Goal: Transaction & Acquisition: Book appointment/travel/reservation

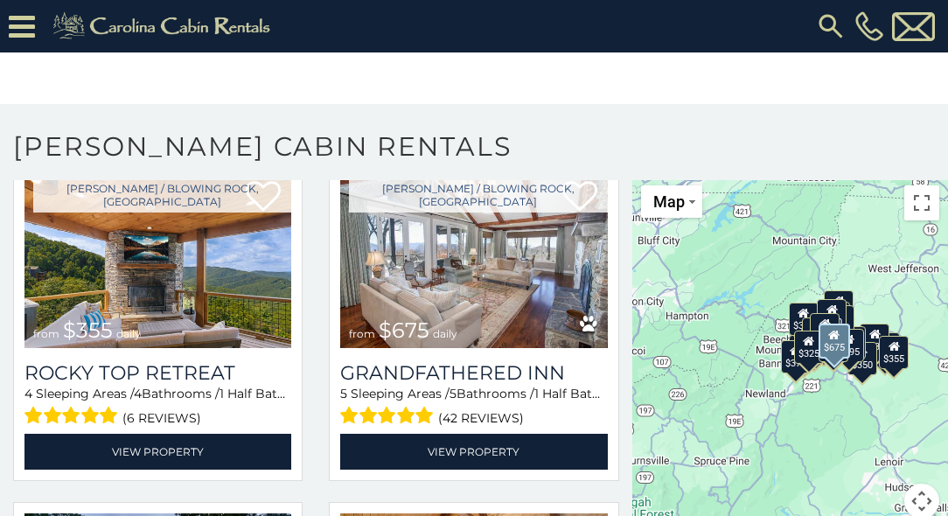
scroll to position [758, 0]
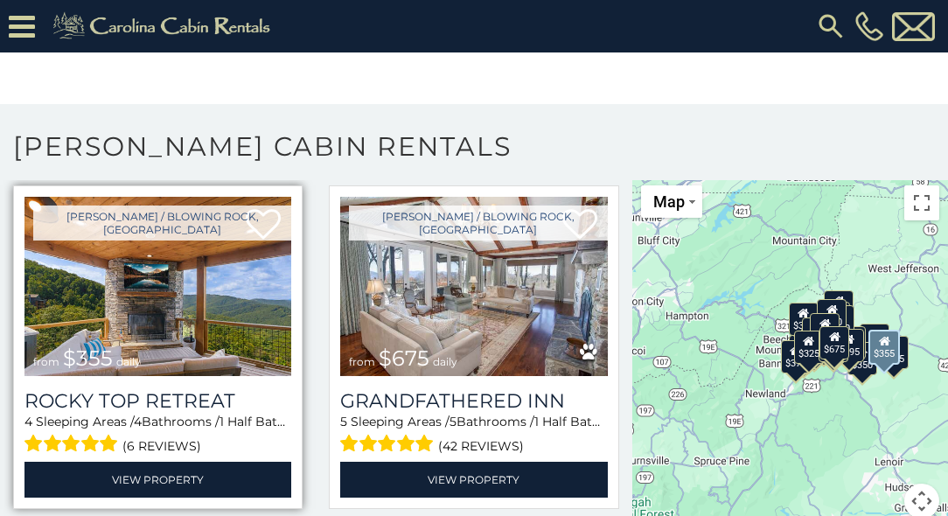
click at [236, 249] on img at bounding box center [157, 286] width 267 height 179
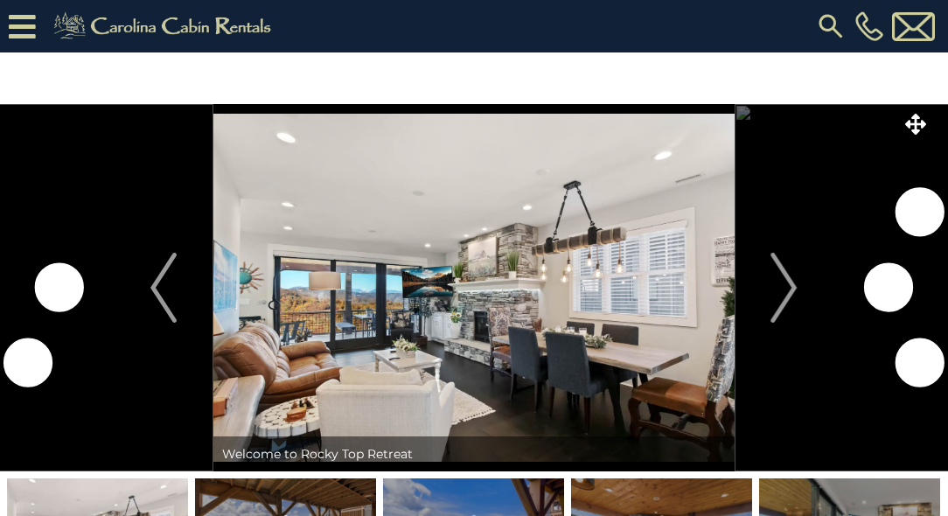
scroll to position [60, 0]
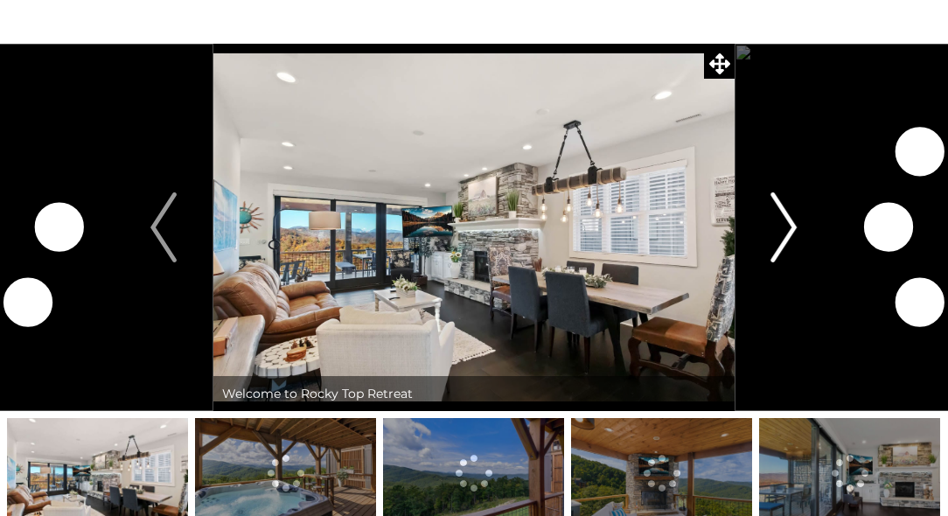
click at [781, 228] on img "Next" at bounding box center [785, 227] width 26 height 70
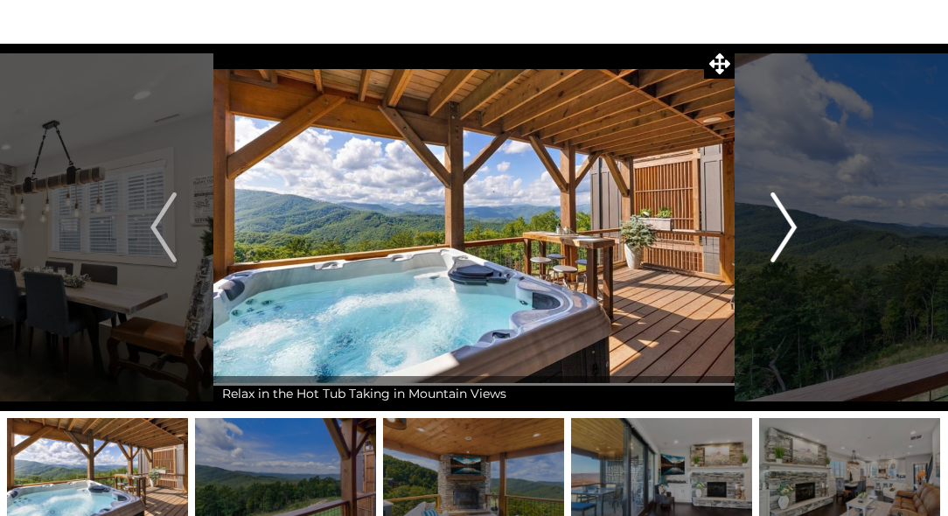
click at [781, 228] on img "Next" at bounding box center [785, 227] width 26 height 70
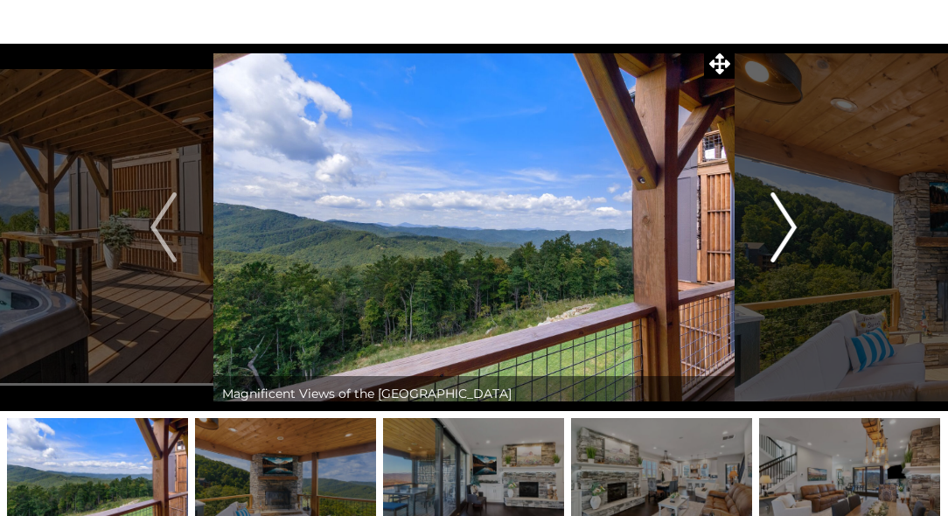
click at [781, 228] on img "Next" at bounding box center [785, 227] width 26 height 70
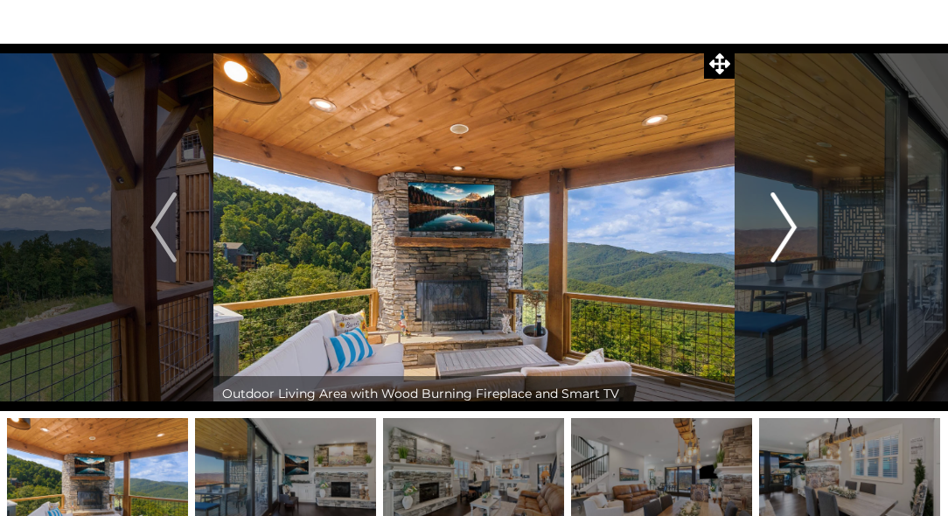
click at [781, 228] on img "Next" at bounding box center [785, 227] width 26 height 70
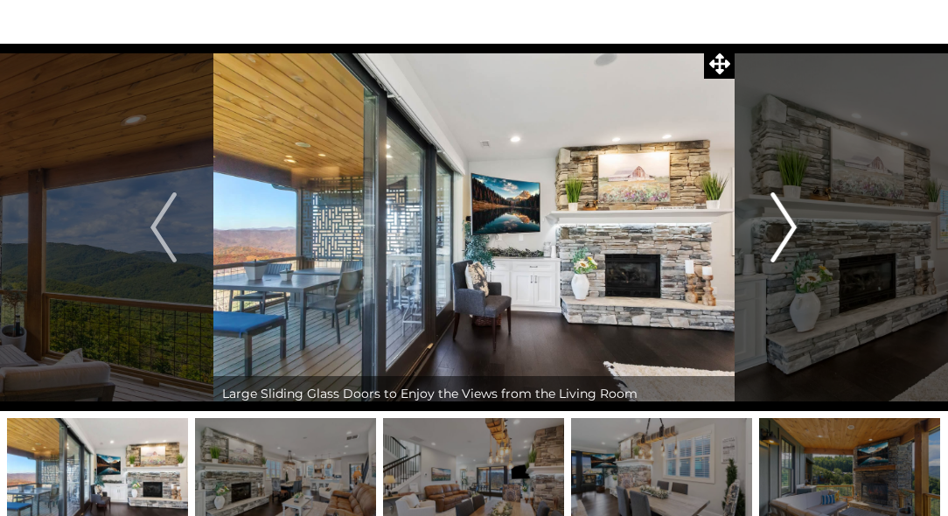
click at [781, 228] on img "Next" at bounding box center [785, 227] width 26 height 70
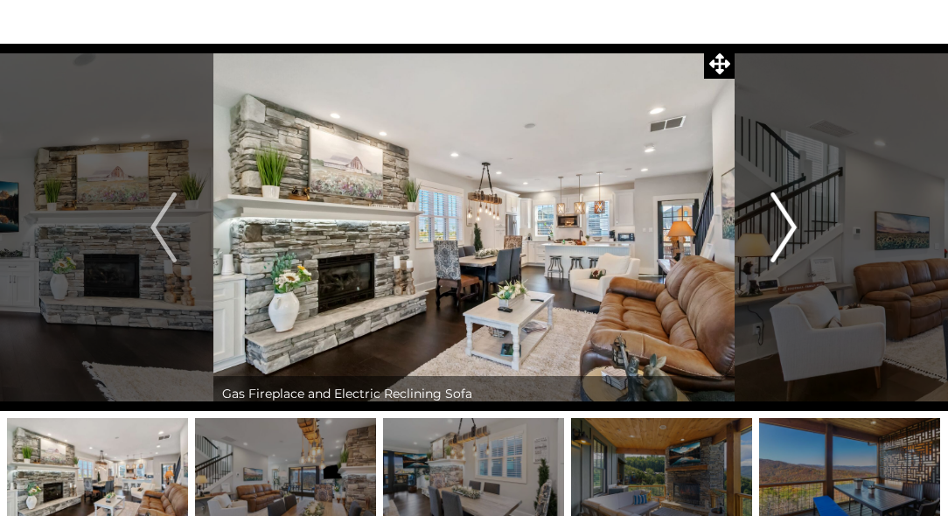
click at [781, 228] on img "Next" at bounding box center [785, 227] width 26 height 70
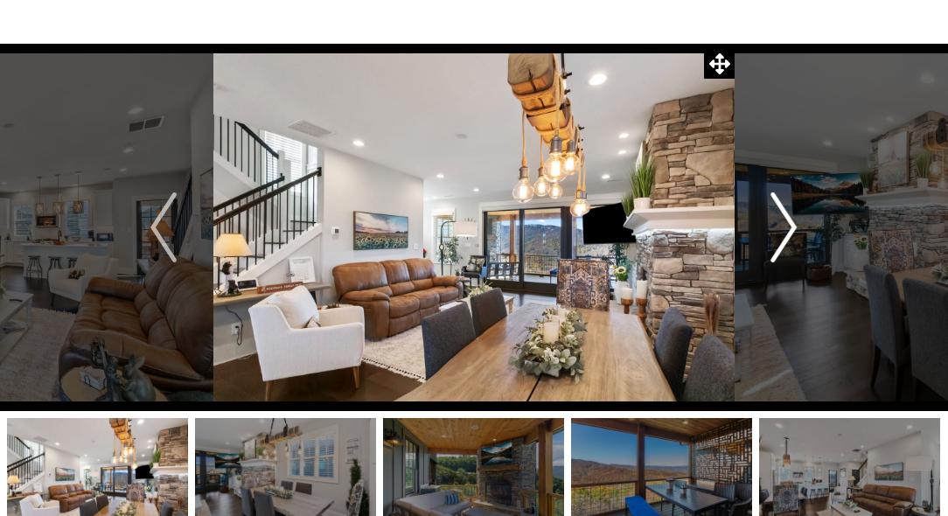
click at [781, 228] on img "Next" at bounding box center [785, 227] width 26 height 70
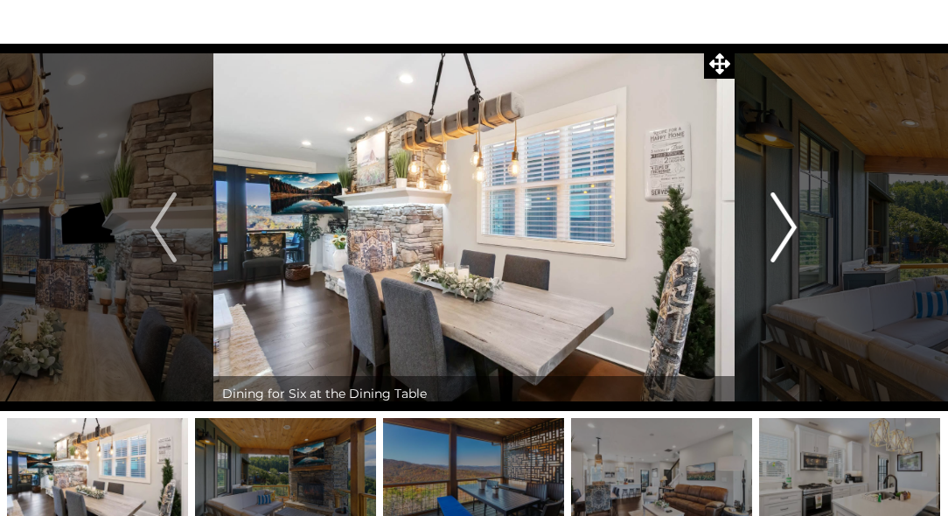
click at [781, 228] on img "Next" at bounding box center [785, 227] width 26 height 70
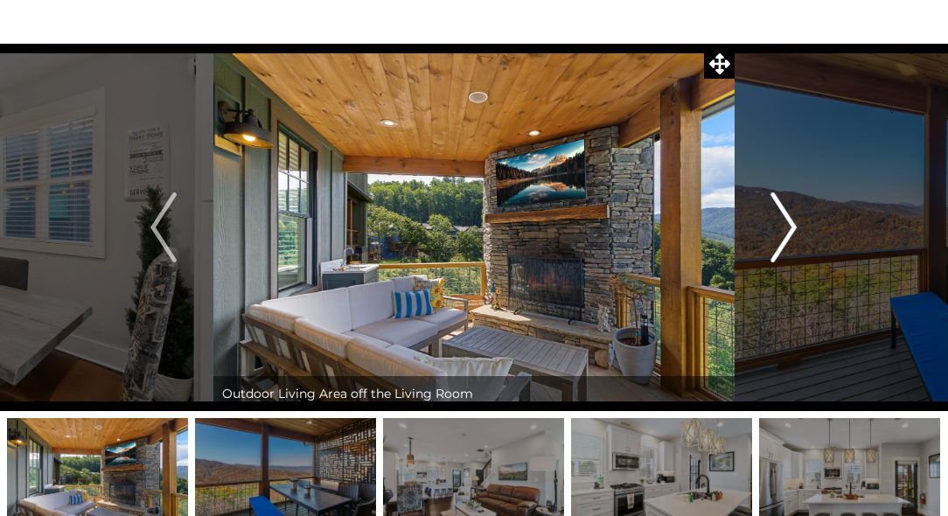
click at [781, 228] on img "Next" at bounding box center [785, 227] width 26 height 70
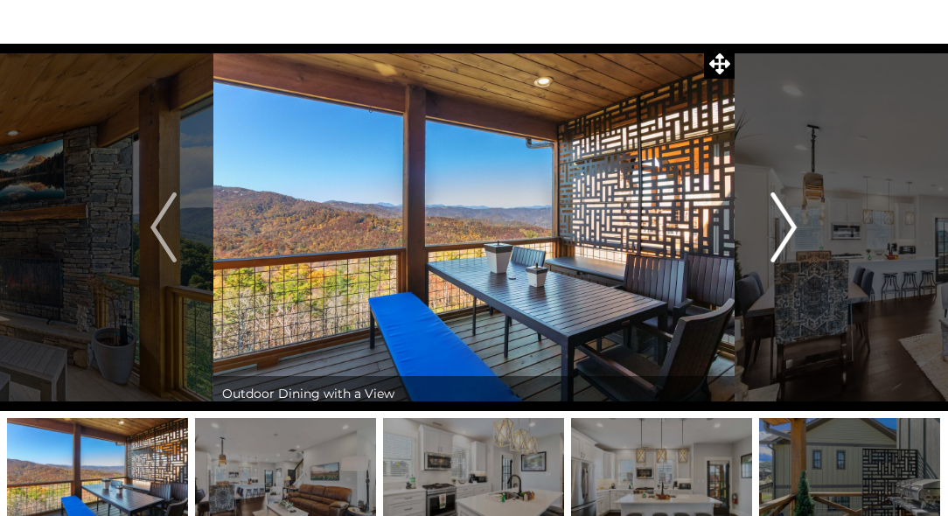
click at [781, 228] on img "Next" at bounding box center [785, 227] width 26 height 70
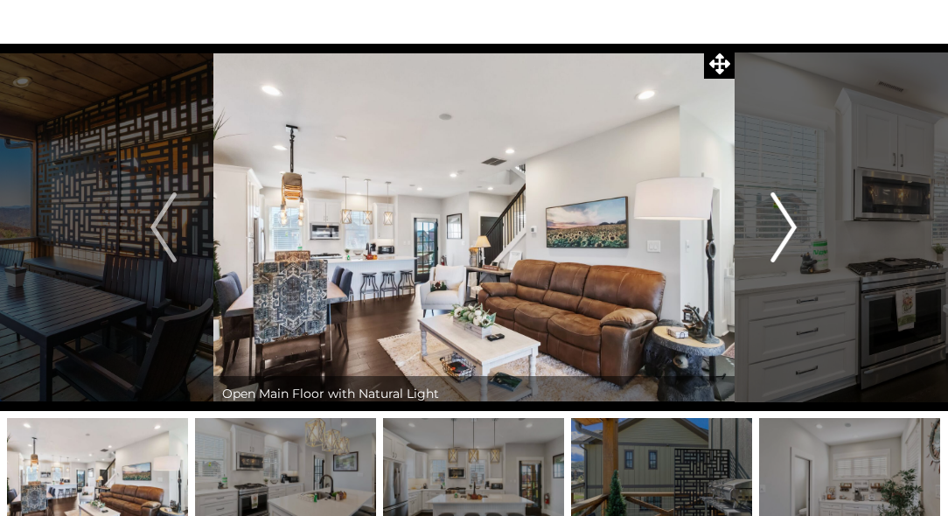
click at [781, 228] on img "Next" at bounding box center [785, 227] width 26 height 70
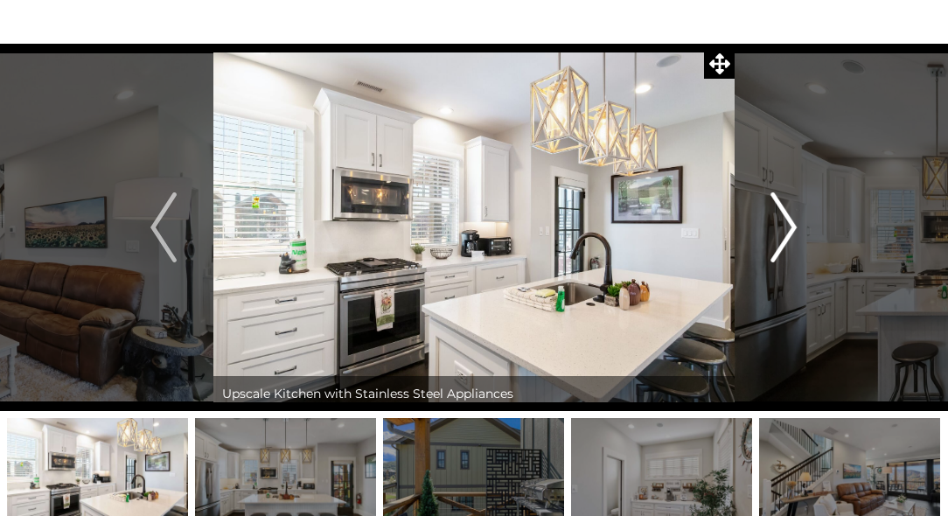
click at [781, 228] on img "Next" at bounding box center [785, 227] width 26 height 70
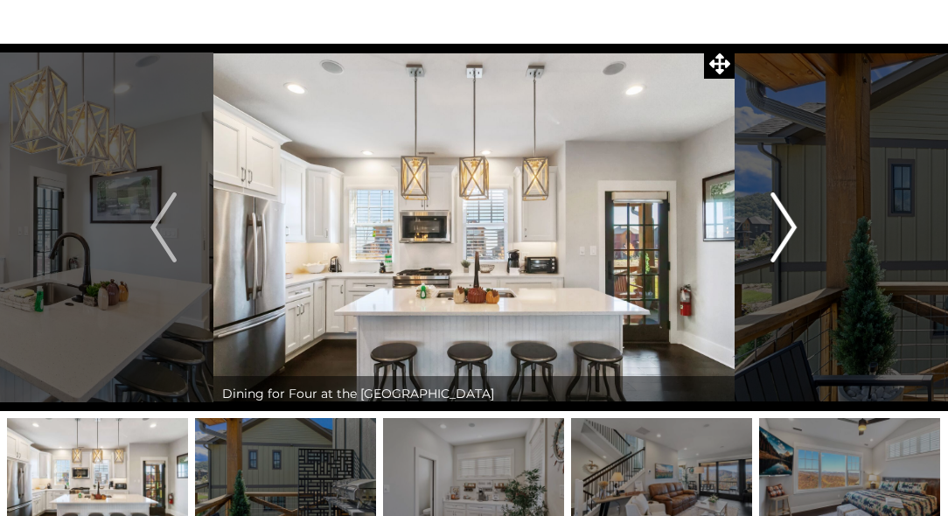
click at [781, 228] on img "Next" at bounding box center [785, 227] width 26 height 70
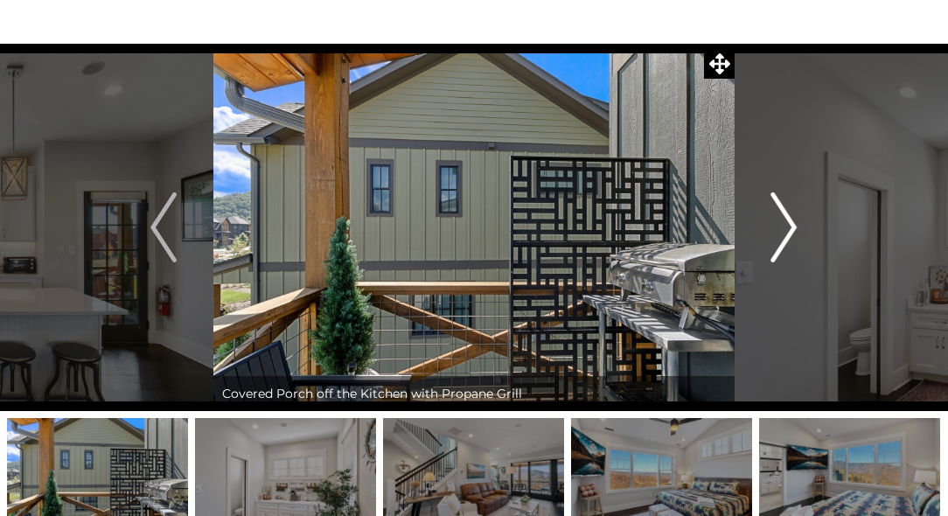
click at [781, 228] on img "Next" at bounding box center [785, 227] width 26 height 70
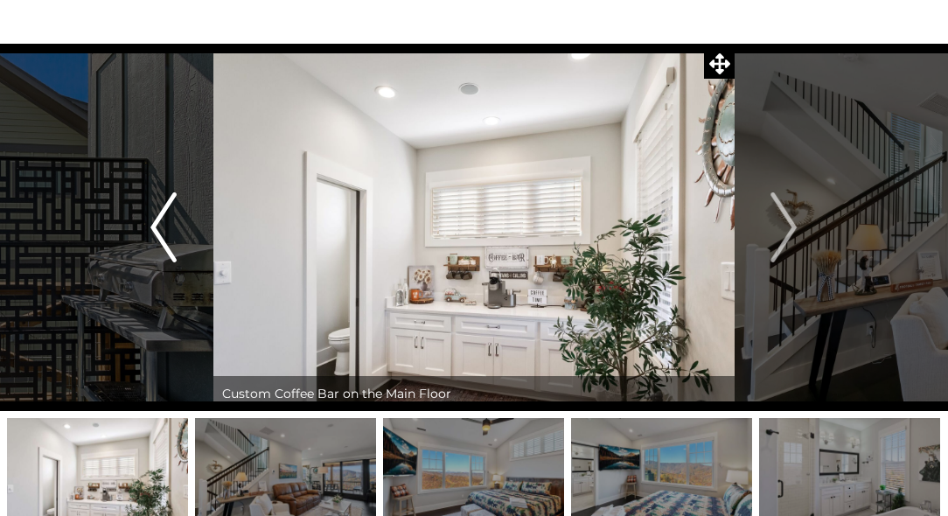
click at [190, 245] on button "Previous" at bounding box center [164, 227] width 99 height 367
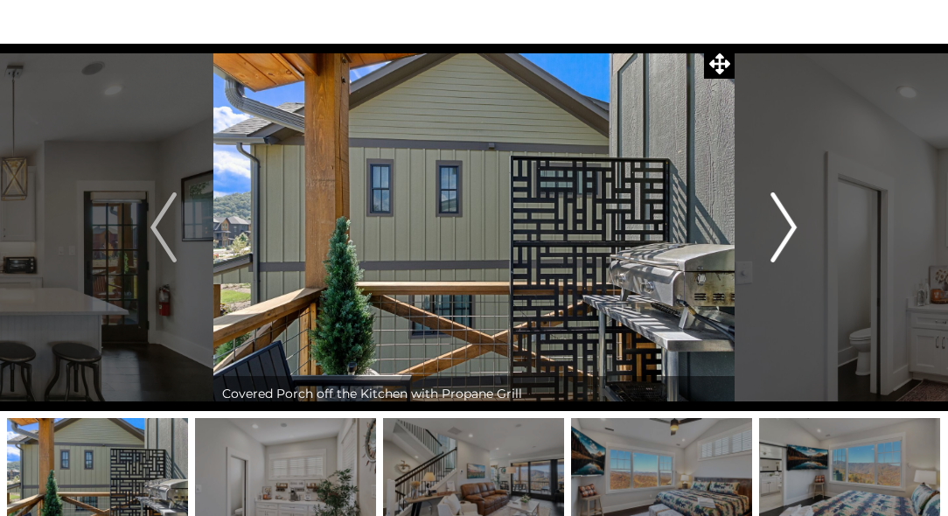
click at [790, 226] on img "Next" at bounding box center [785, 227] width 26 height 70
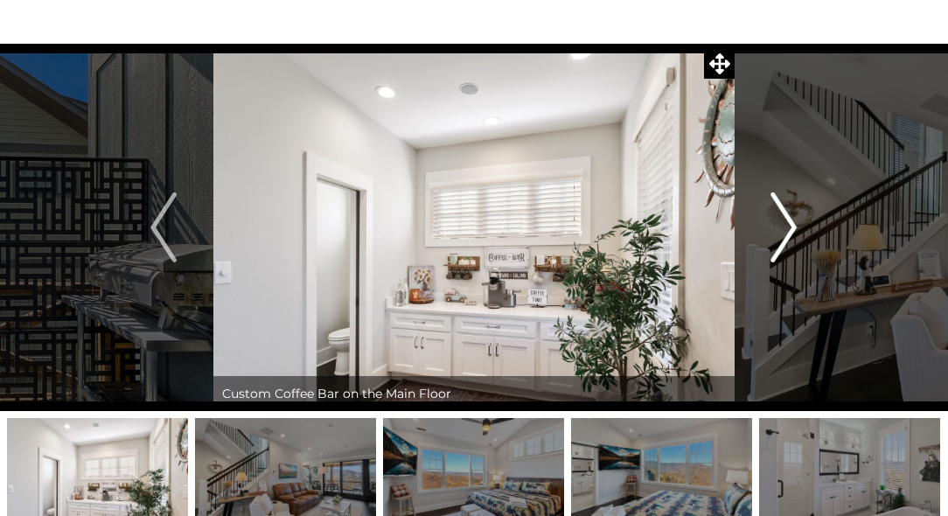
click at [790, 226] on img "Next" at bounding box center [785, 227] width 26 height 70
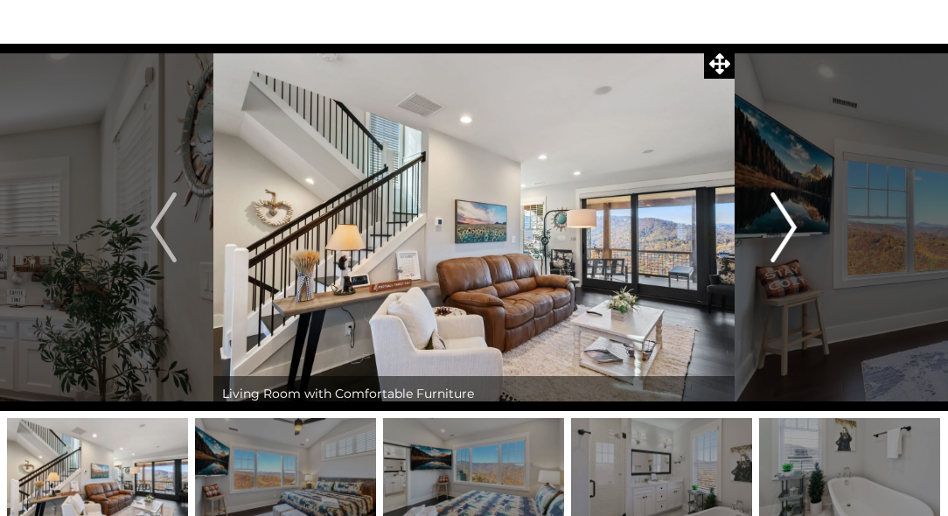
click at [790, 226] on img "Next" at bounding box center [785, 227] width 26 height 70
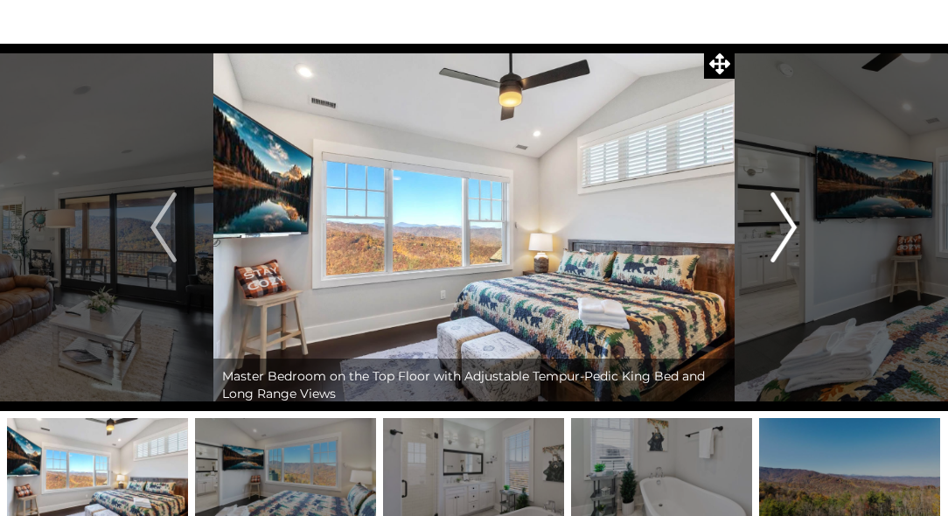
click at [790, 226] on img "Next" at bounding box center [785, 227] width 26 height 70
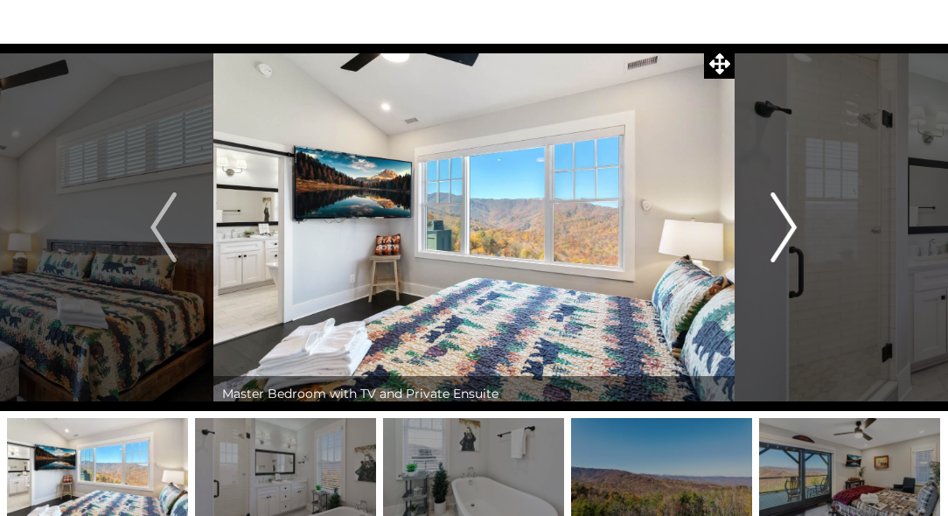
click at [790, 226] on img "Next" at bounding box center [785, 227] width 26 height 70
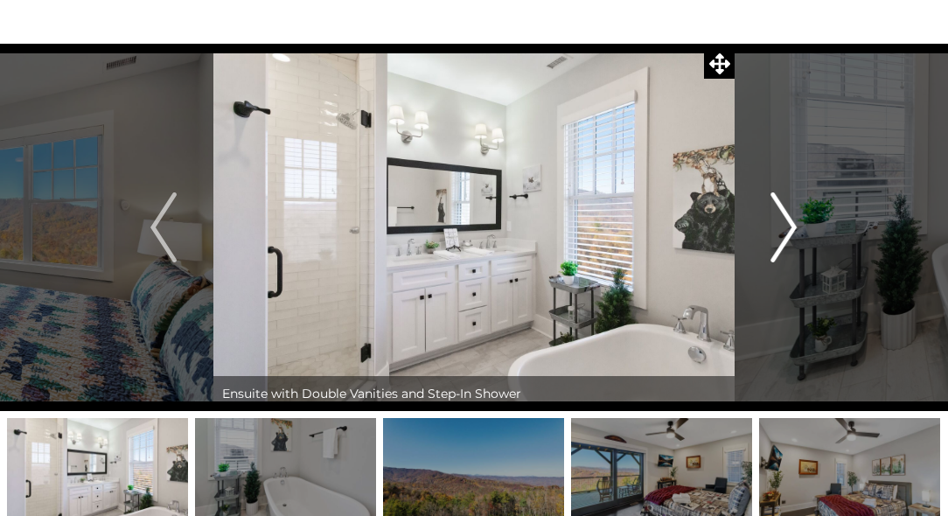
click at [790, 226] on img "Next" at bounding box center [785, 227] width 26 height 70
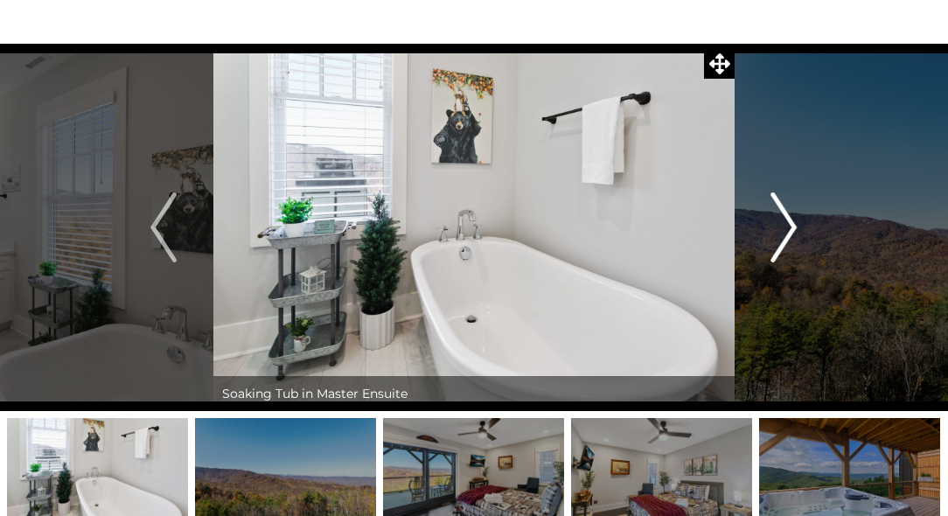
click at [790, 226] on img "Next" at bounding box center [785, 227] width 26 height 70
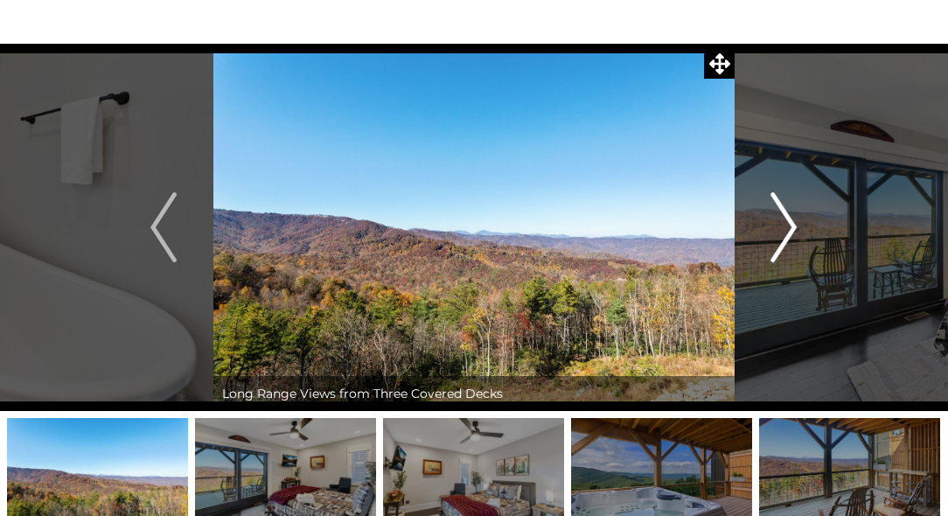
click at [790, 226] on img "Next" at bounding box center [785, 227] width 26 height 70
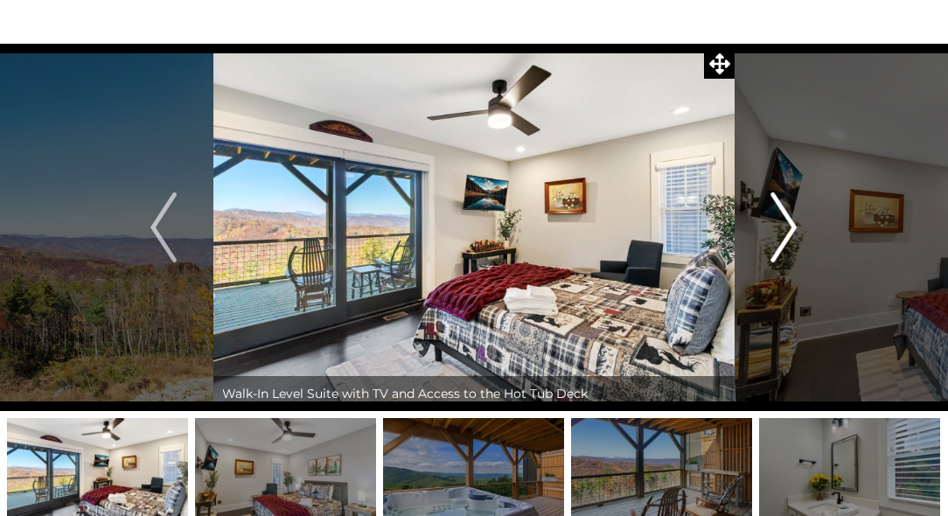
click at [790, 226] on img "Next" at bounding box center [785, 227] width 26 height 70
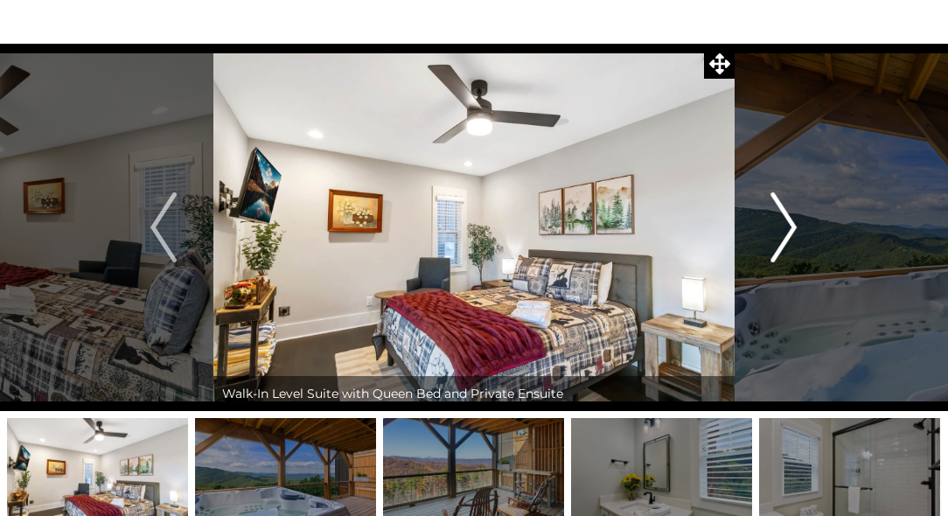
click at [790, 226] on img "Next" at bounding box center [785, 227] width 26 height 70
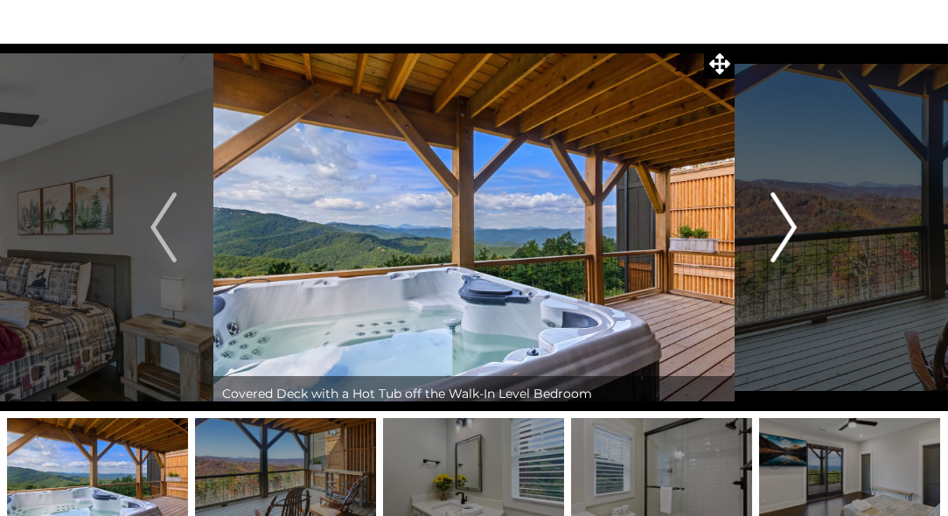
click at [790, 226] on img "Next" at bounding box center [785, 227] width 26 height 70
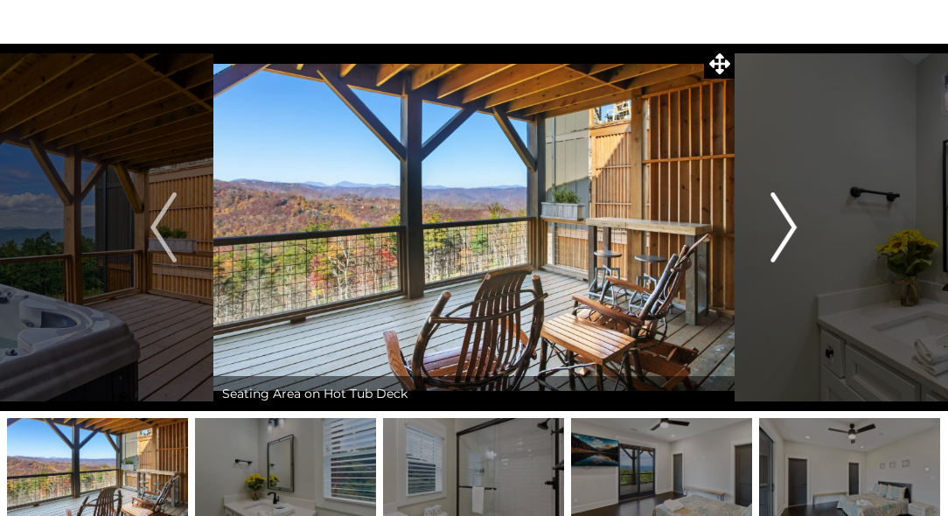
click at [790, 226] on img "Next" at bounding box center [785, 227] width 26 height 70
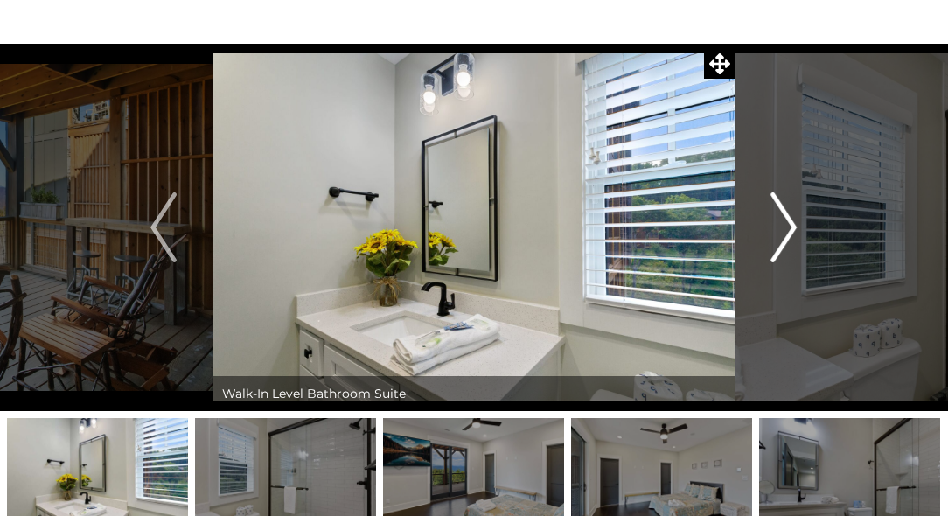
click at [790, 226] on img "Next" at bounding box center [785, 227] width 26 height 70
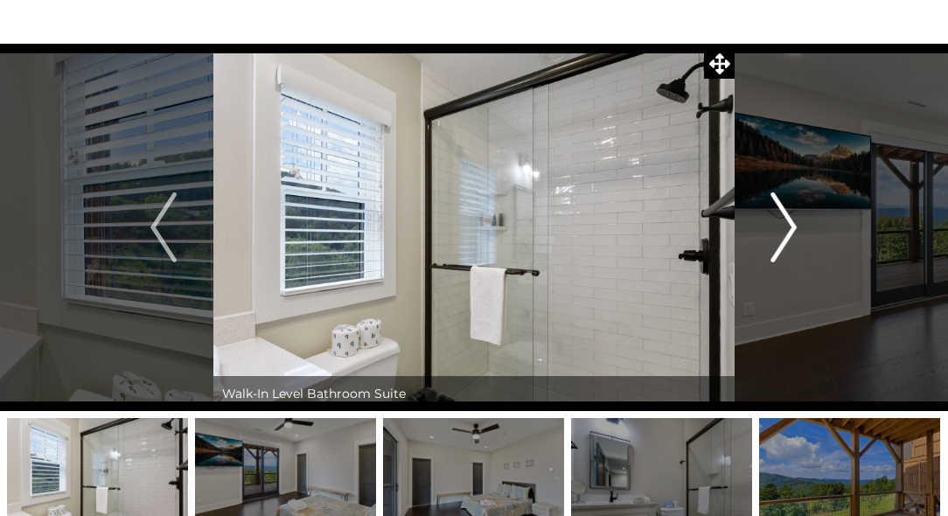
click at [790, 226] on img "Next" at bounding box center [785, 227] width 26 height 70
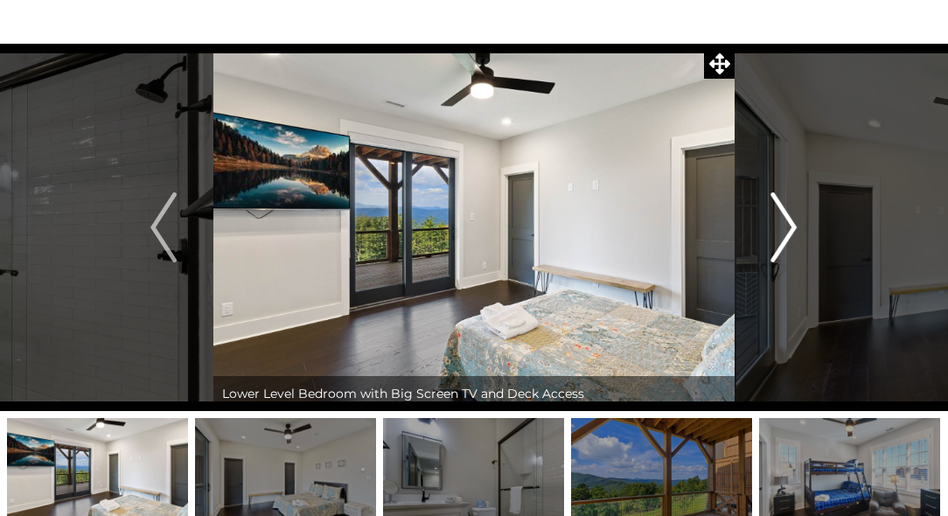
click at [790, 226] on img "Next" at bounding box center [785, 227] width 26 height 70
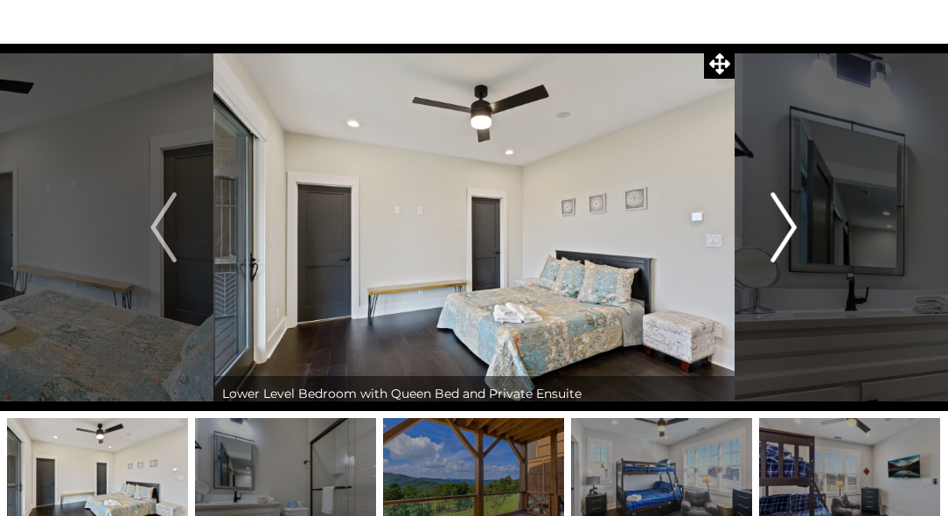
click at [790, 226] on img "Next" at bounding box center [785, 227] width 26 height 70
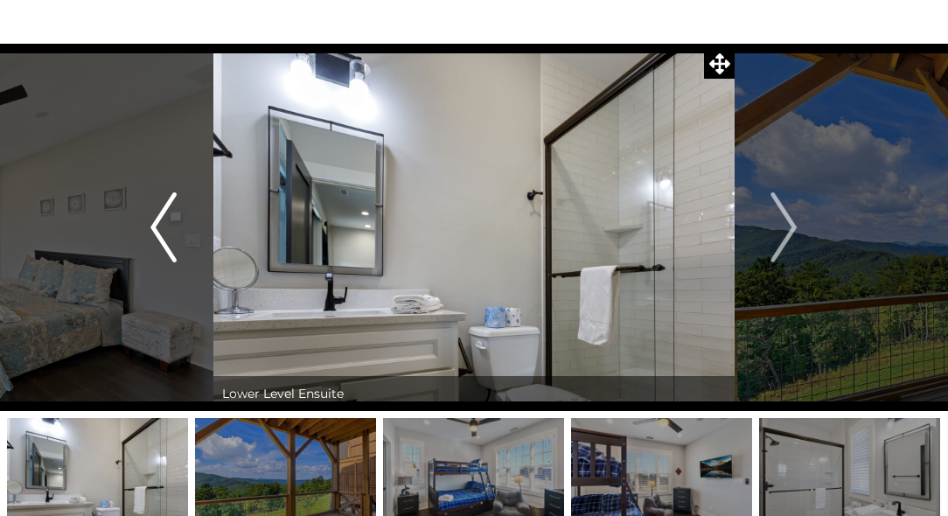
click at [158, 248] on img "Previous" at bounding box center [163, 227] width 26 height 70
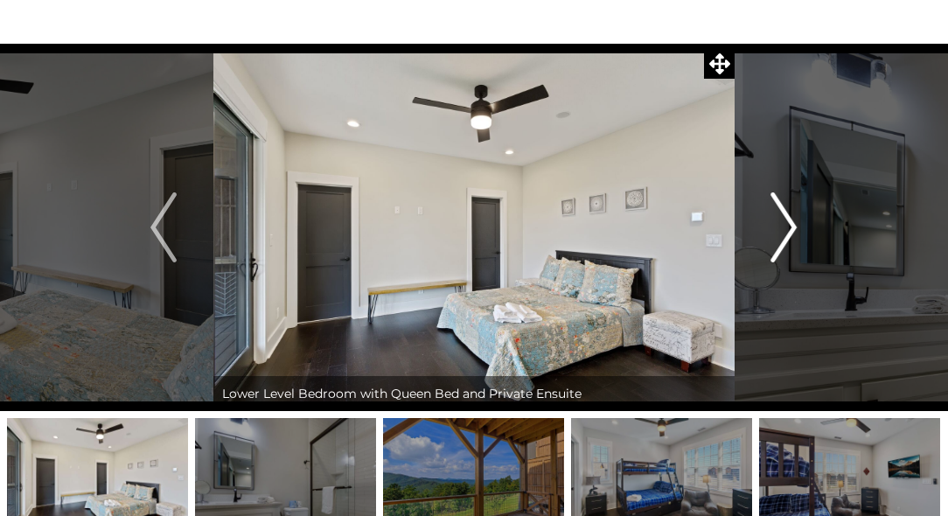
click at [790, 216] on img "Next" at bounding box center [785, 227] width 26 height 70
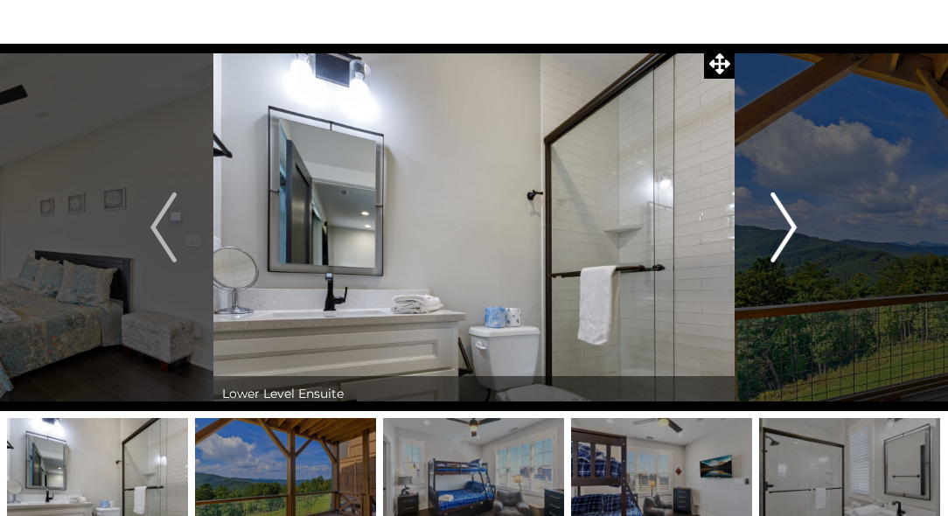
click at [790, 216] on img "Next" at bounding box center [785, 227] width 26 height 70
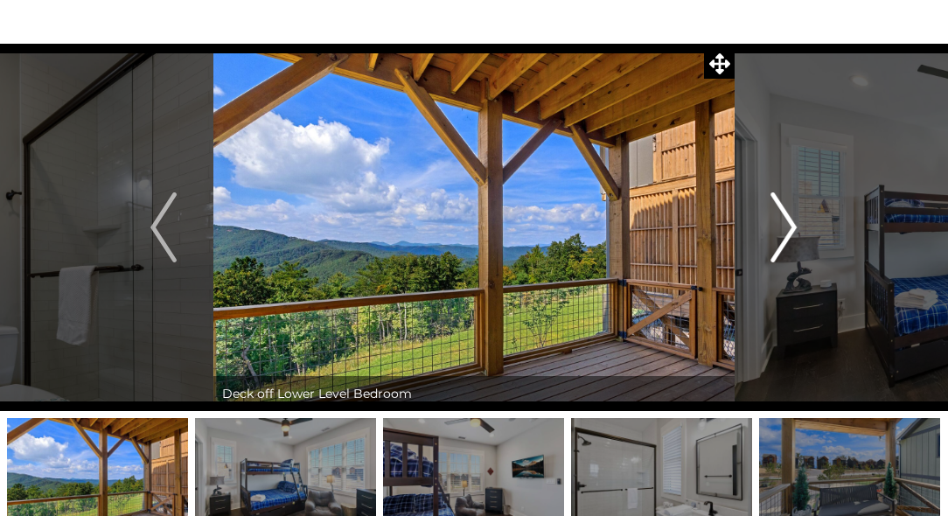
click at [790, 216] on img "Next" at bounding box center [785, 227] width 26 height 70
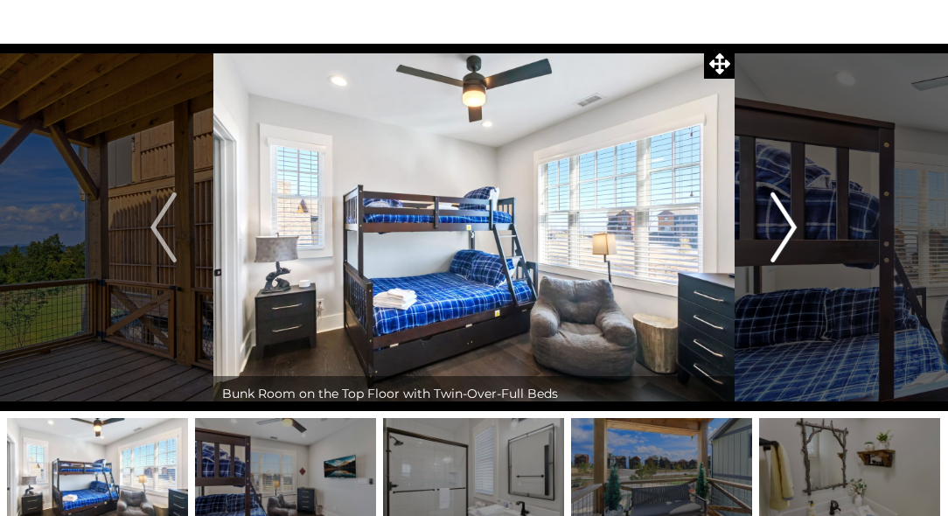
click at [790, 216] on img "Next" at bounding box center [785, 227] width 26 height 70
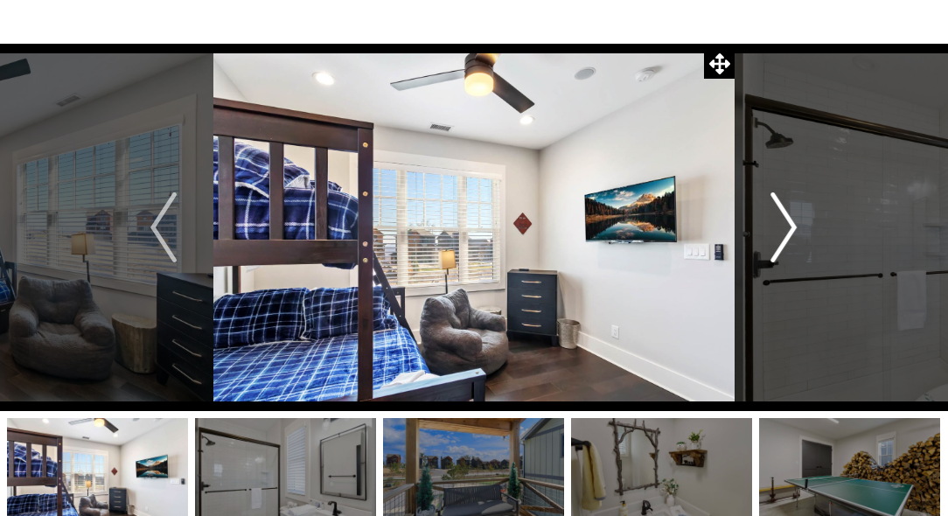
click at [790, 216] on img "Next" at bounding box center [785, 227] width 26 height 70
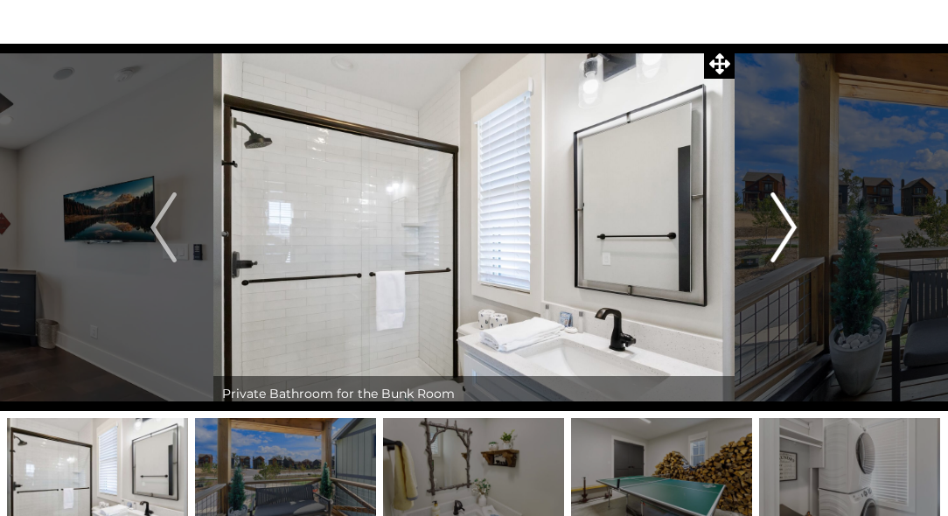
click at [790, 216] on img "Next" at bounding box center [785, 227] width 26 height 70
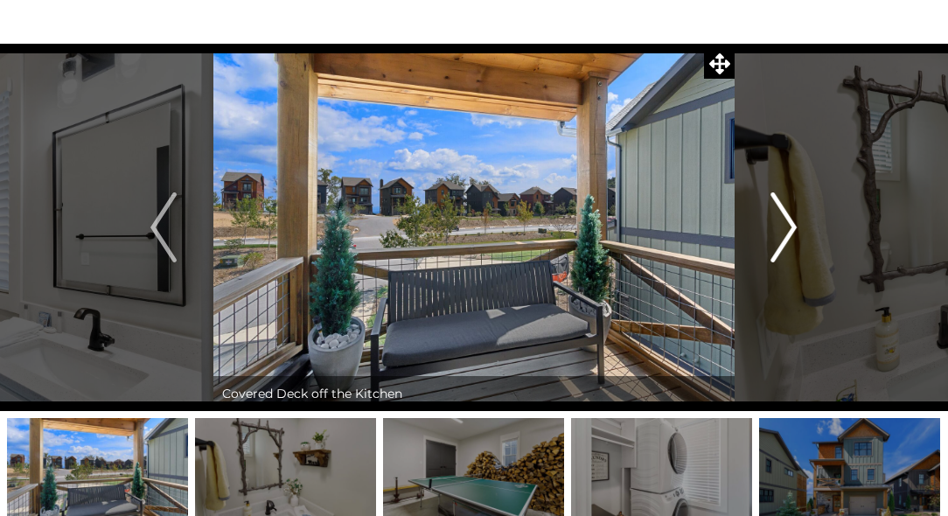
click at [790, 216] on img "Next" at bounding box center [785, 227] width 26 height 70
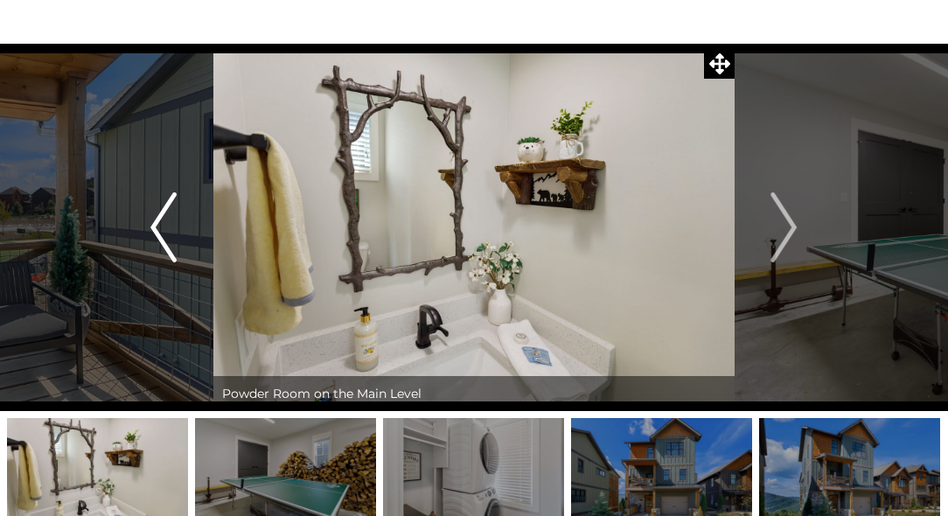
click at [153, 223] on img "Previous" at bounding box center [163, 227] width 26 height 70
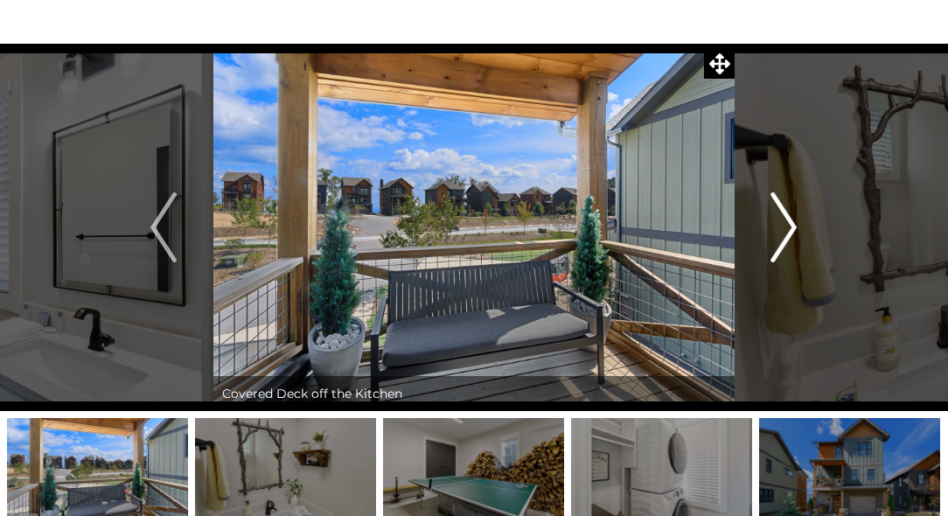
click at [800, 220] on button "Next" at bounding box center [784, 227] width 99 height 367
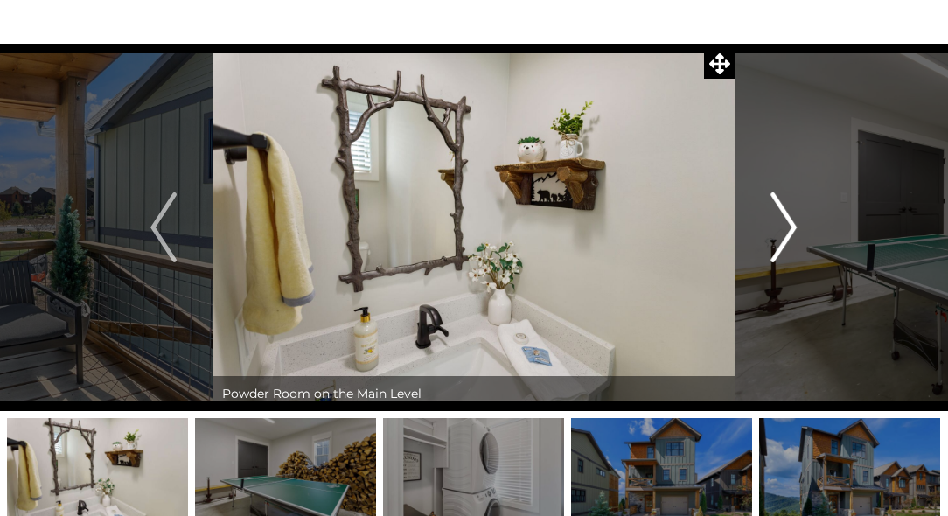
click at [800, 220] on button "Next" at bounding box center [784, 227] width 99 height 367
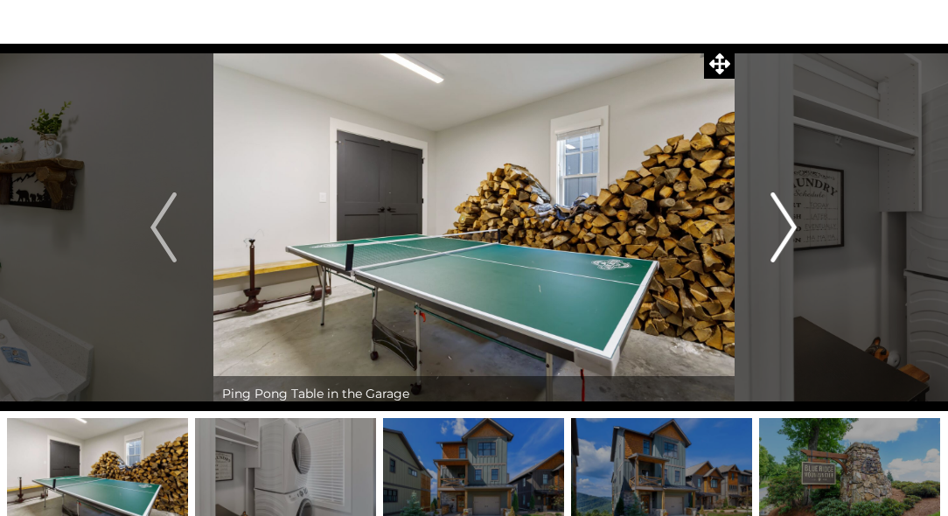
click at [800, 220] on button "Next" at bounding box center [784, 227] width 99 height 367
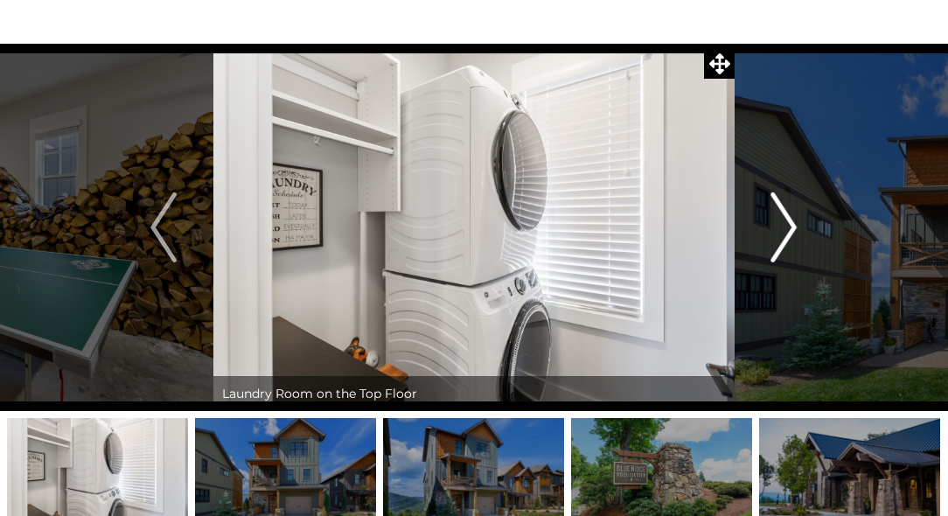
click at [800, 220] on button "Next" at bounding box center [784, 227] width 99 height 367
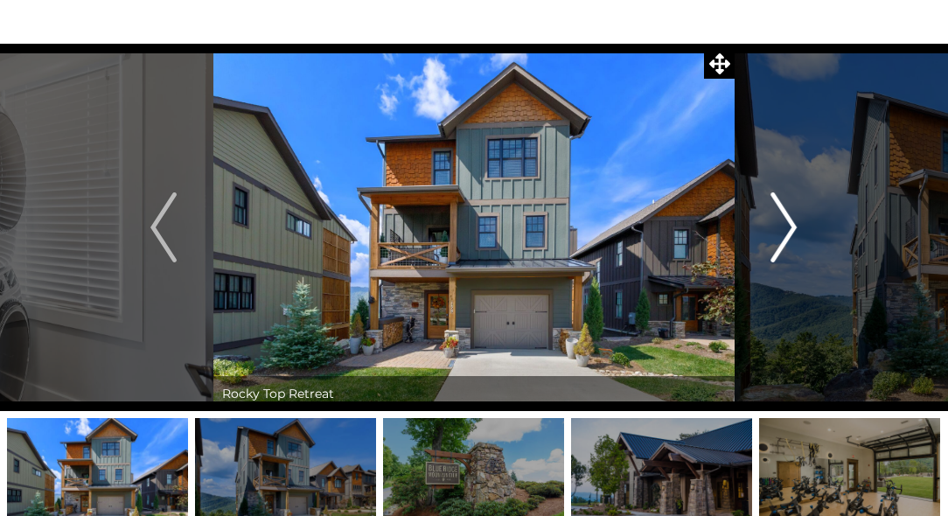
click at [800, 220] on button "Next" at bounding box center [784, 227] width 99 height 367
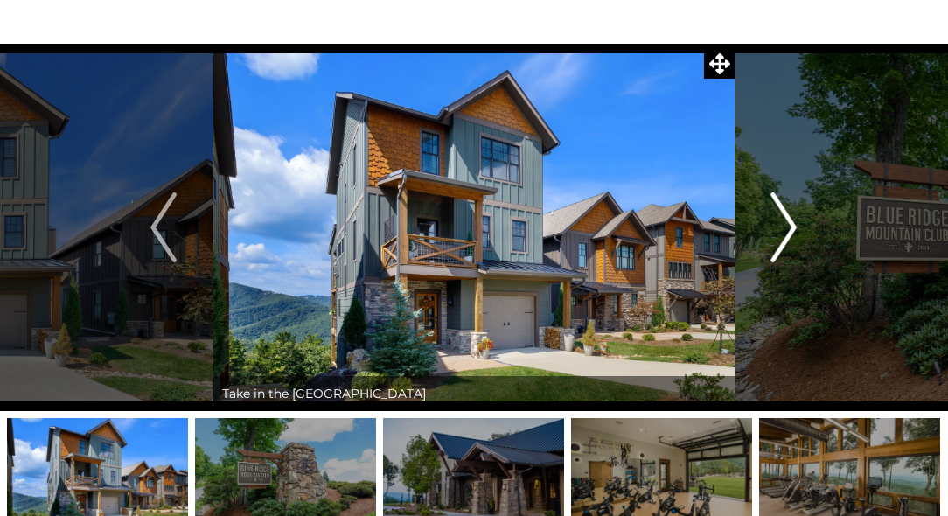
click at [800, 220] on button "Next" at bounding box center [784, 227] width 99 height 367
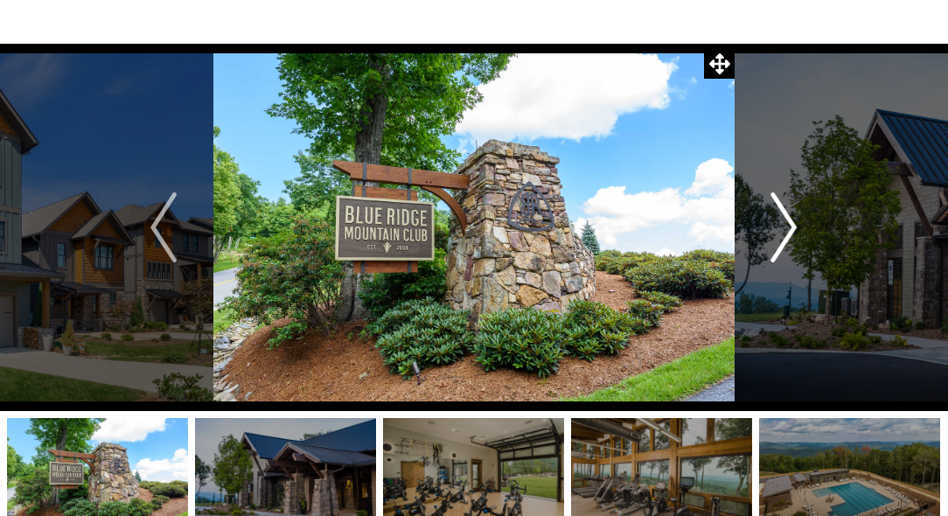
click at [800, 220] on button "Next" at bounding box center [784, 227] width 99 height 367
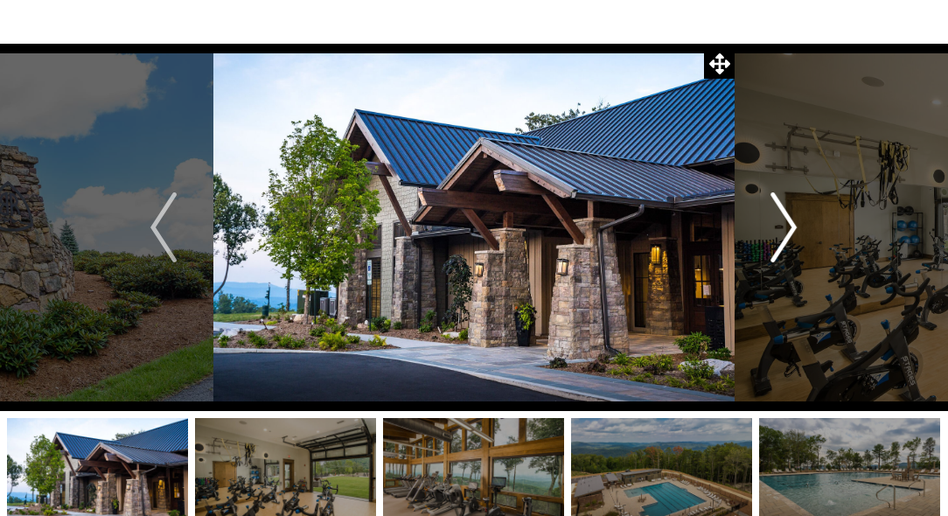
click at [800, 220] on button "Next" at bounding box center [784, 227] width 99 height 367
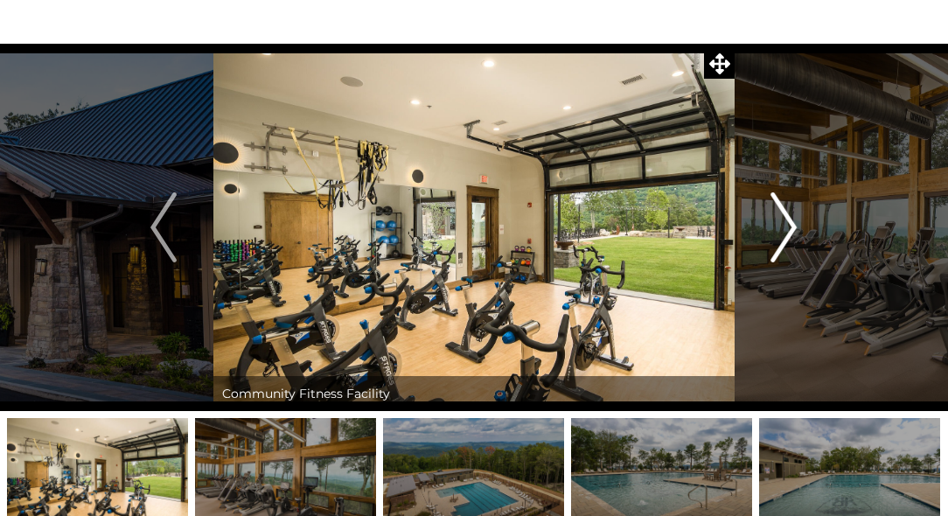
click at [800, 220] on button "Next" at bounding box center [784, 227] width 99 height 367
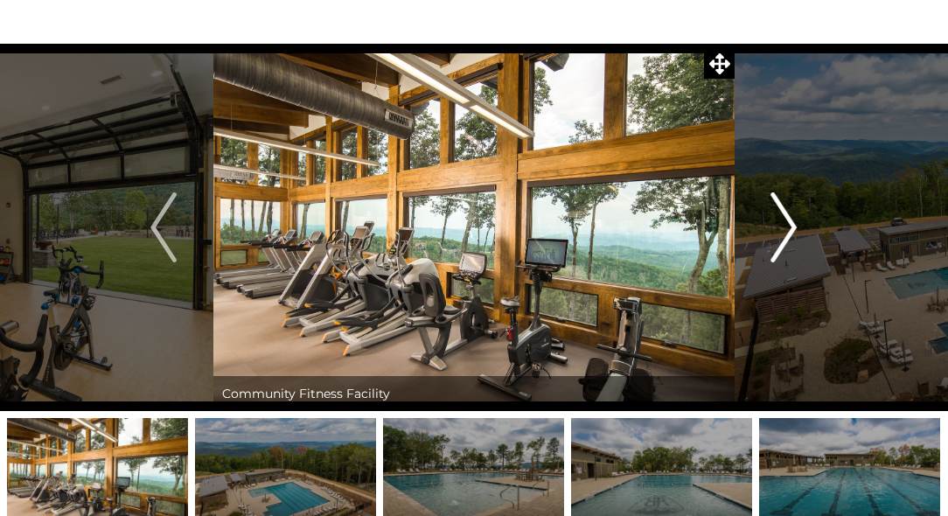
click at [800, 220] on button "Next" at bounding box center [784, 227] width 99 height 367
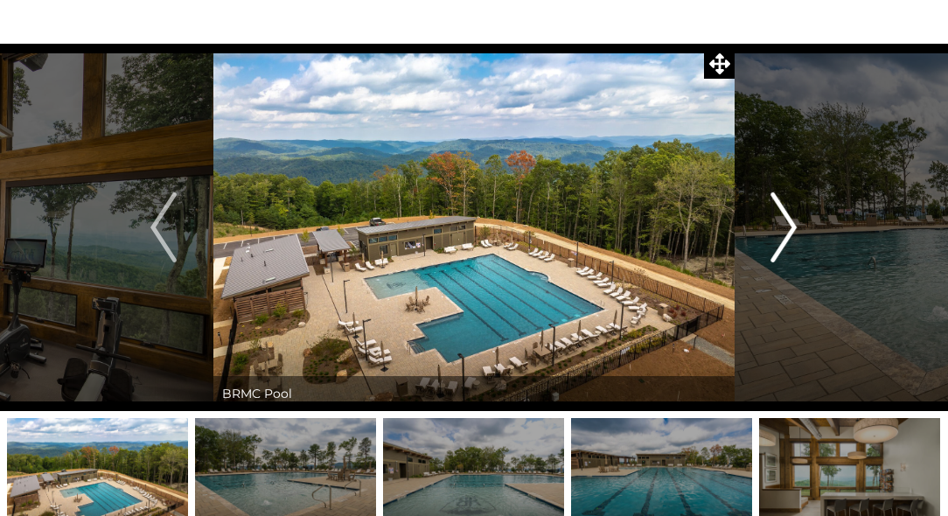
click at [800, 220] on button "Next" at bounding box center [784, 227] width 99 height 367
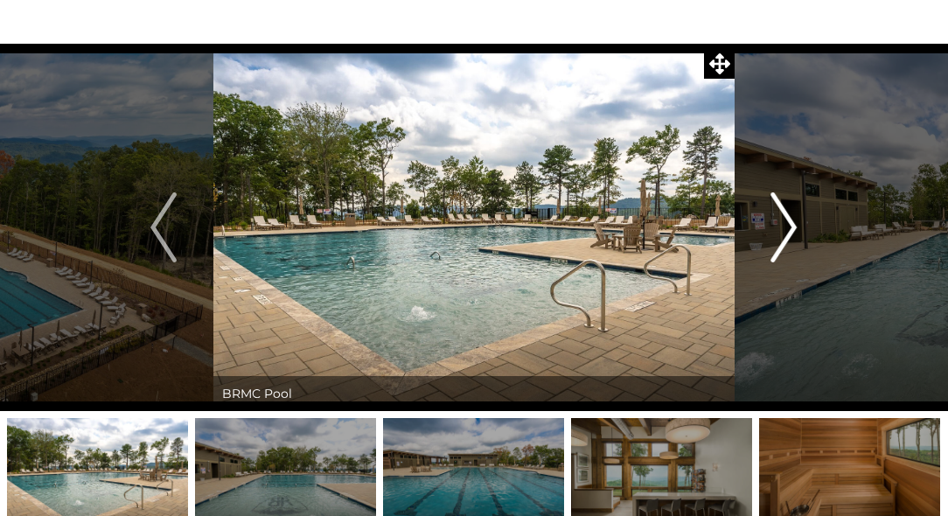
click at [800, 220] on button "Next" at bounding box center [784, 227] width 99 height 367
